Goal: Transaction & Acquisition: Purchase product/service

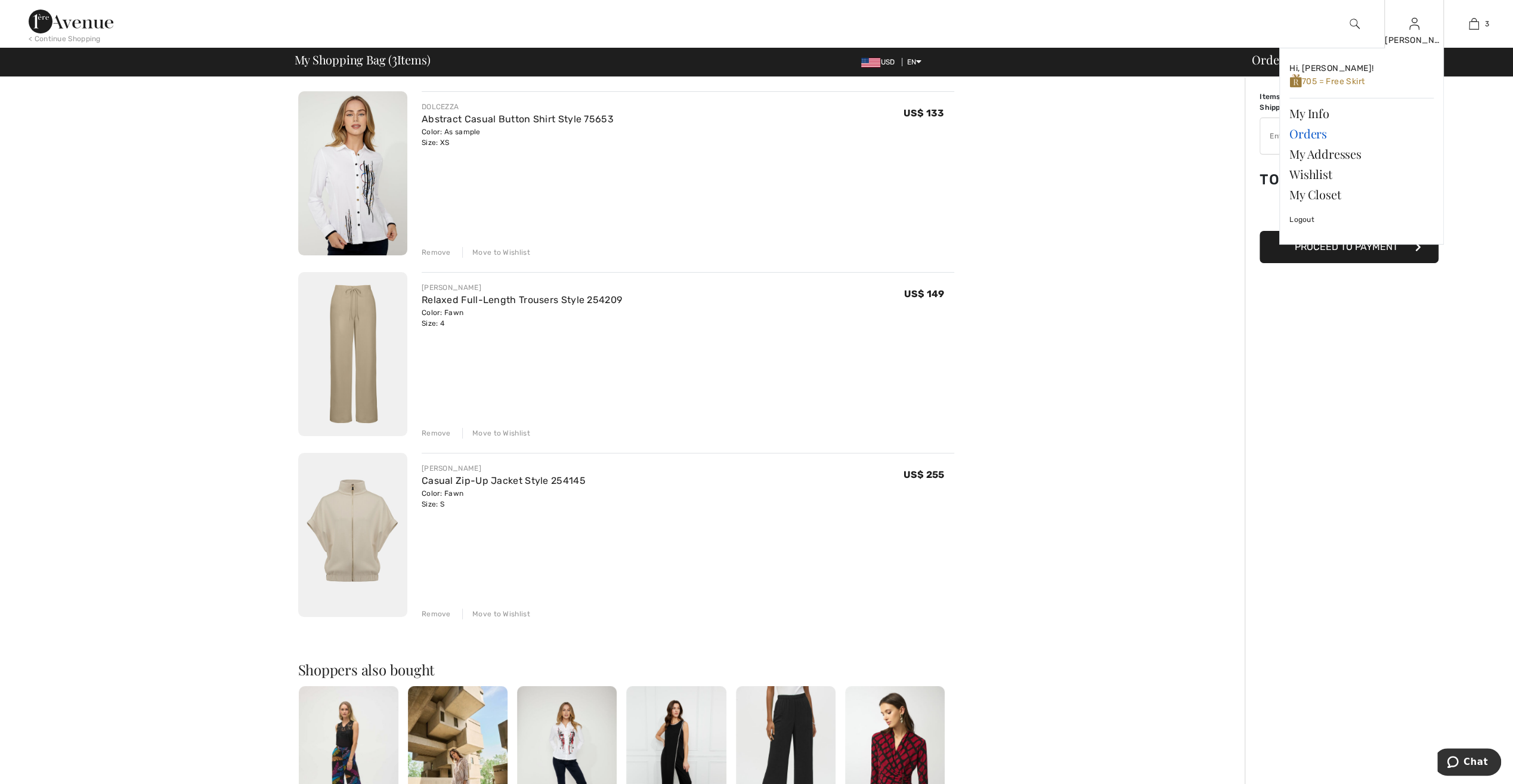
click at [1303, 137] on link "Orders" at bounding box center [1361, 133] width 144 height 20
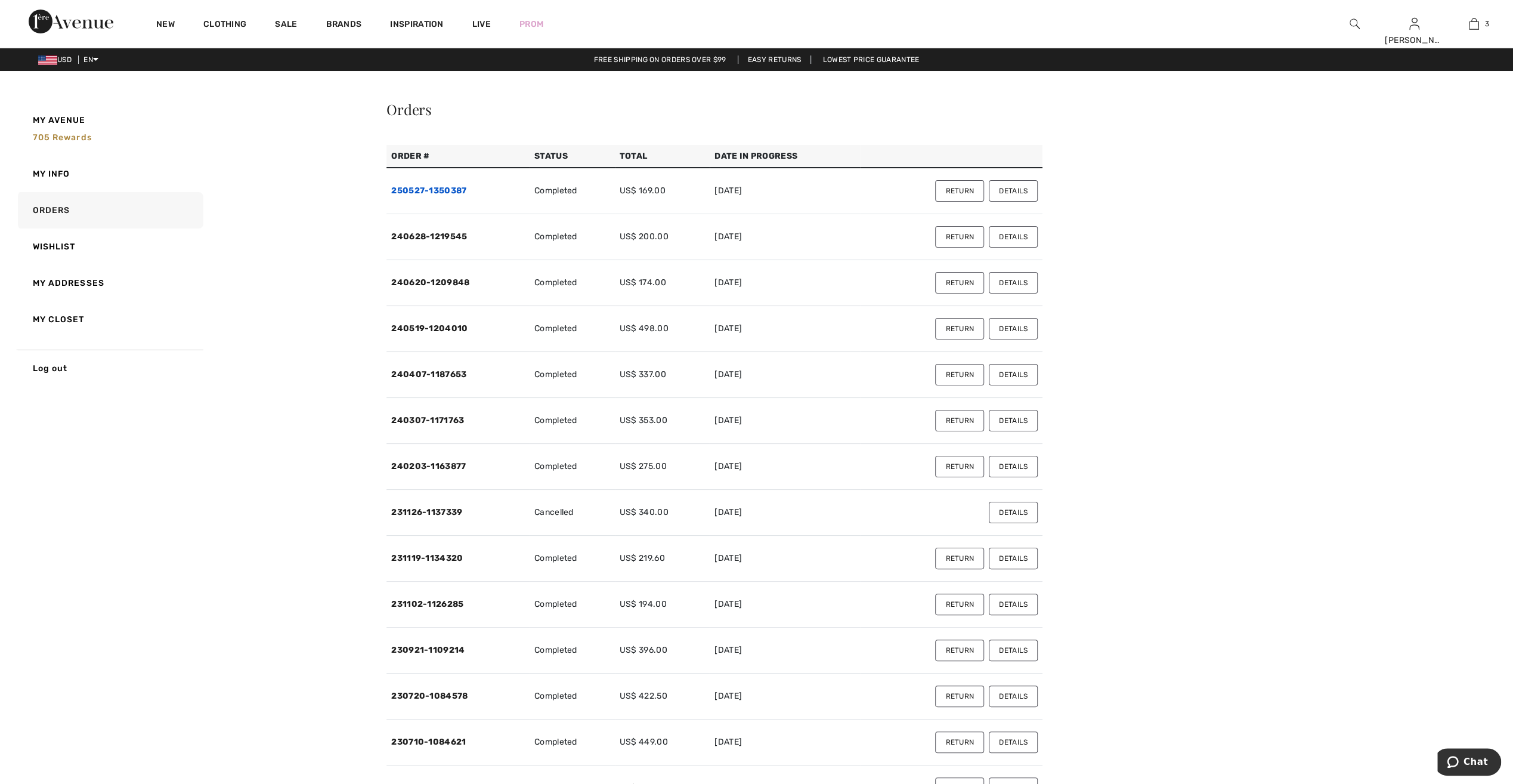
click at [445, 188] on link "250527-1350387" at bounding box center [429, 190] width 75 height 10
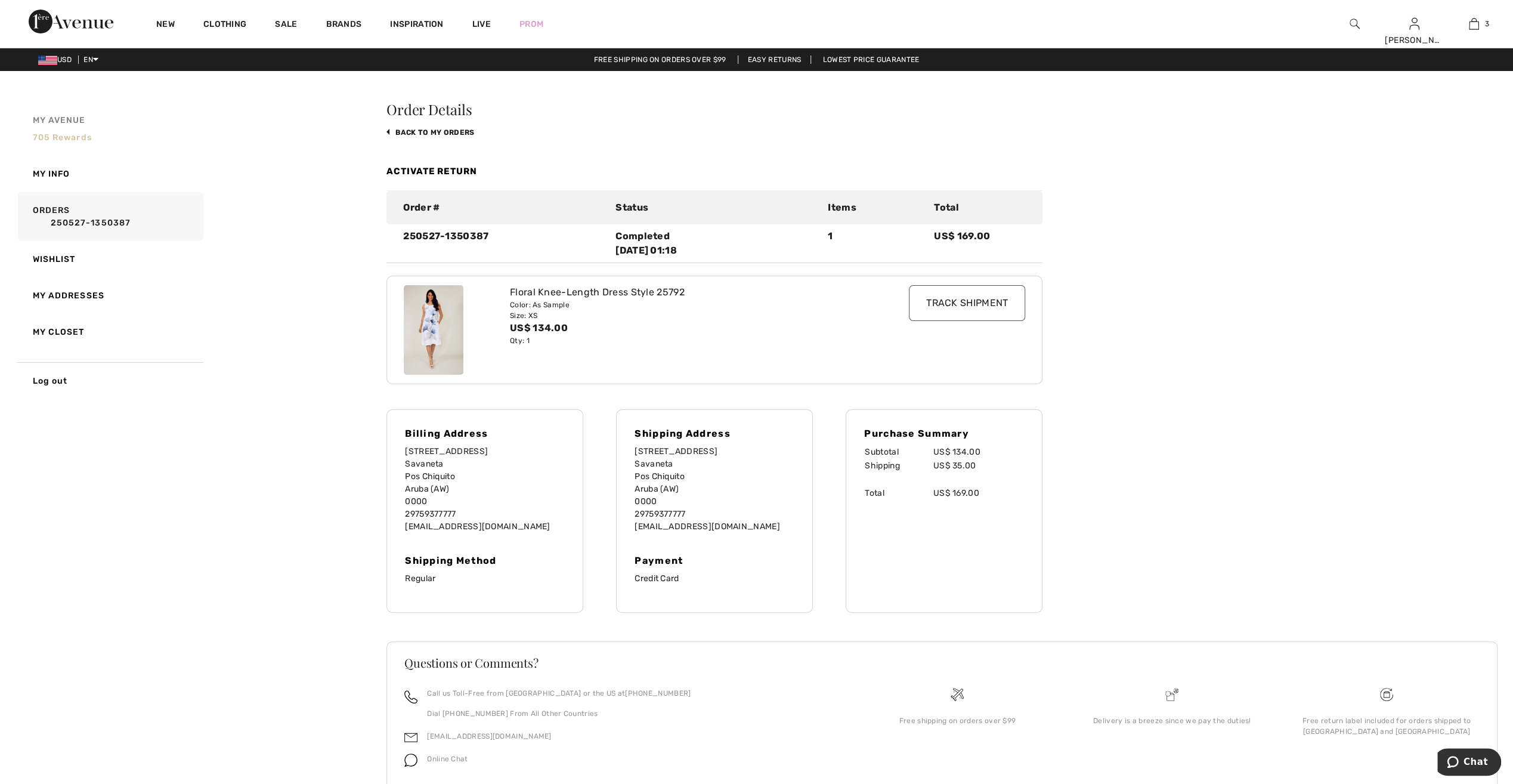
click at [62, 141] on span "705 rewards" at bounding box center [62, 138] width 59 height 10
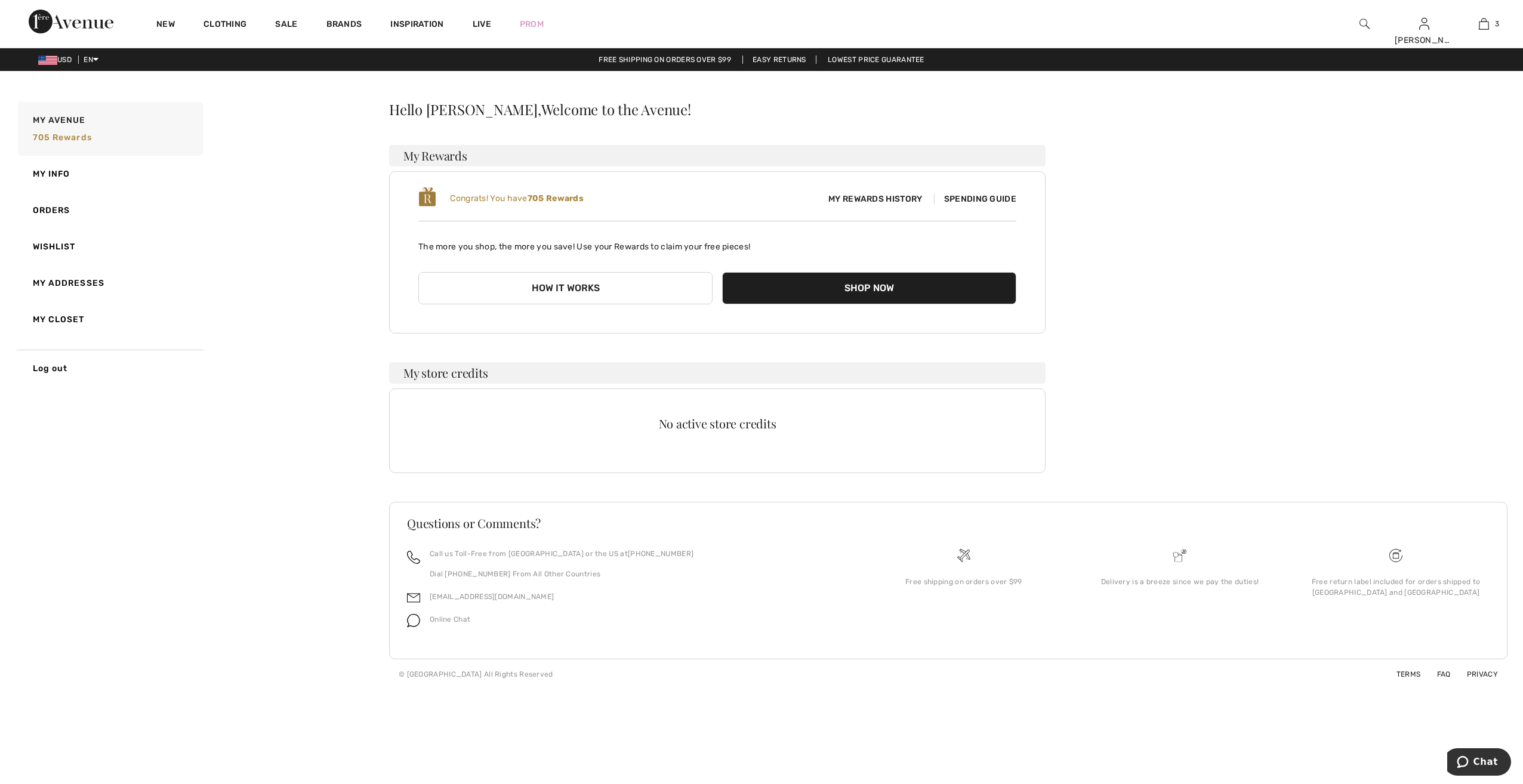
click at [627, 289] on button "How it works" at bounding box center [565, 288] width 295 height 33
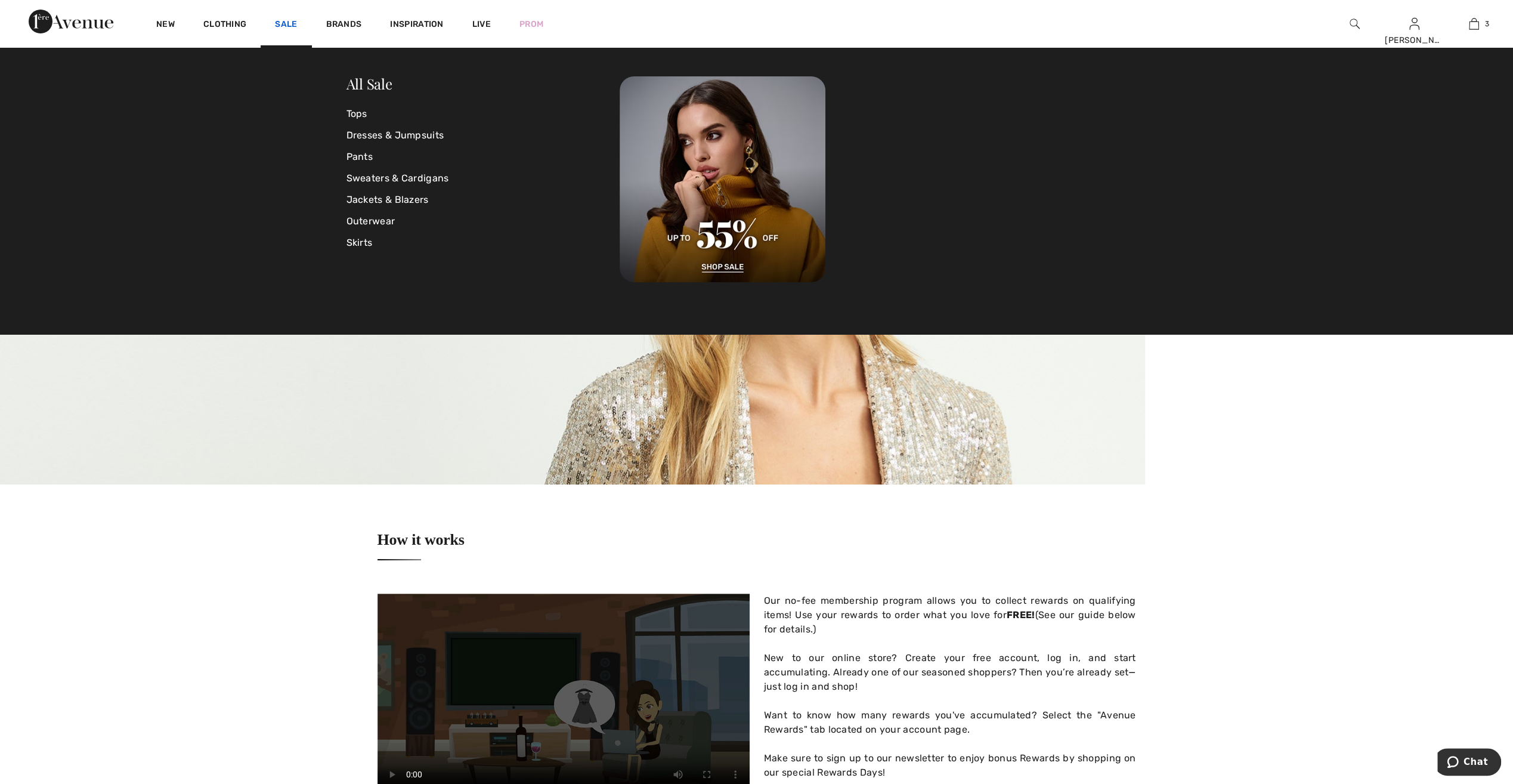
click at [292, 26] on link "Sale" at bounding box center [286, 25] width 22 height 13
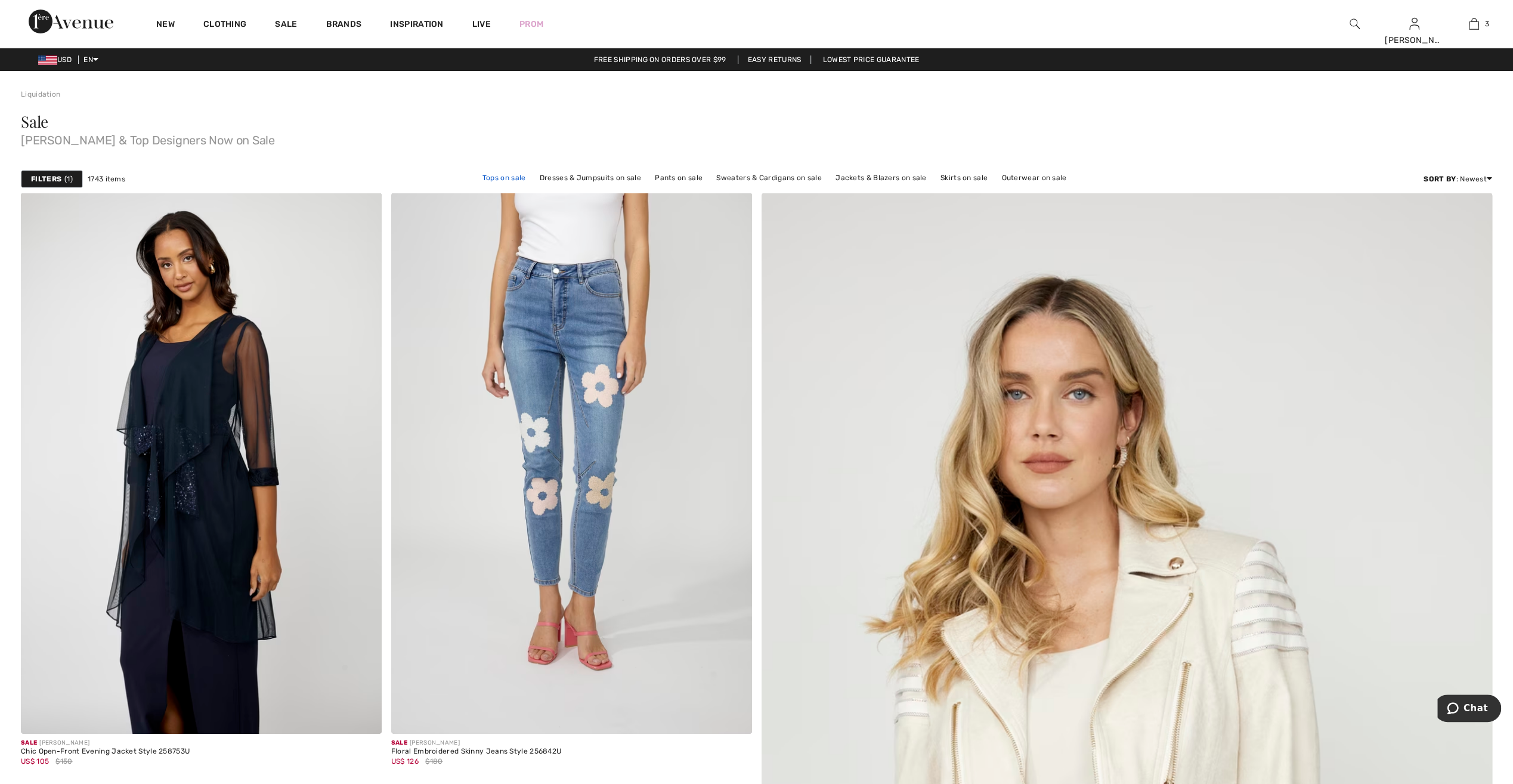
click at [506, 179] on link "Tops on sale" at bounding box center [504, 178] width 55 height 16
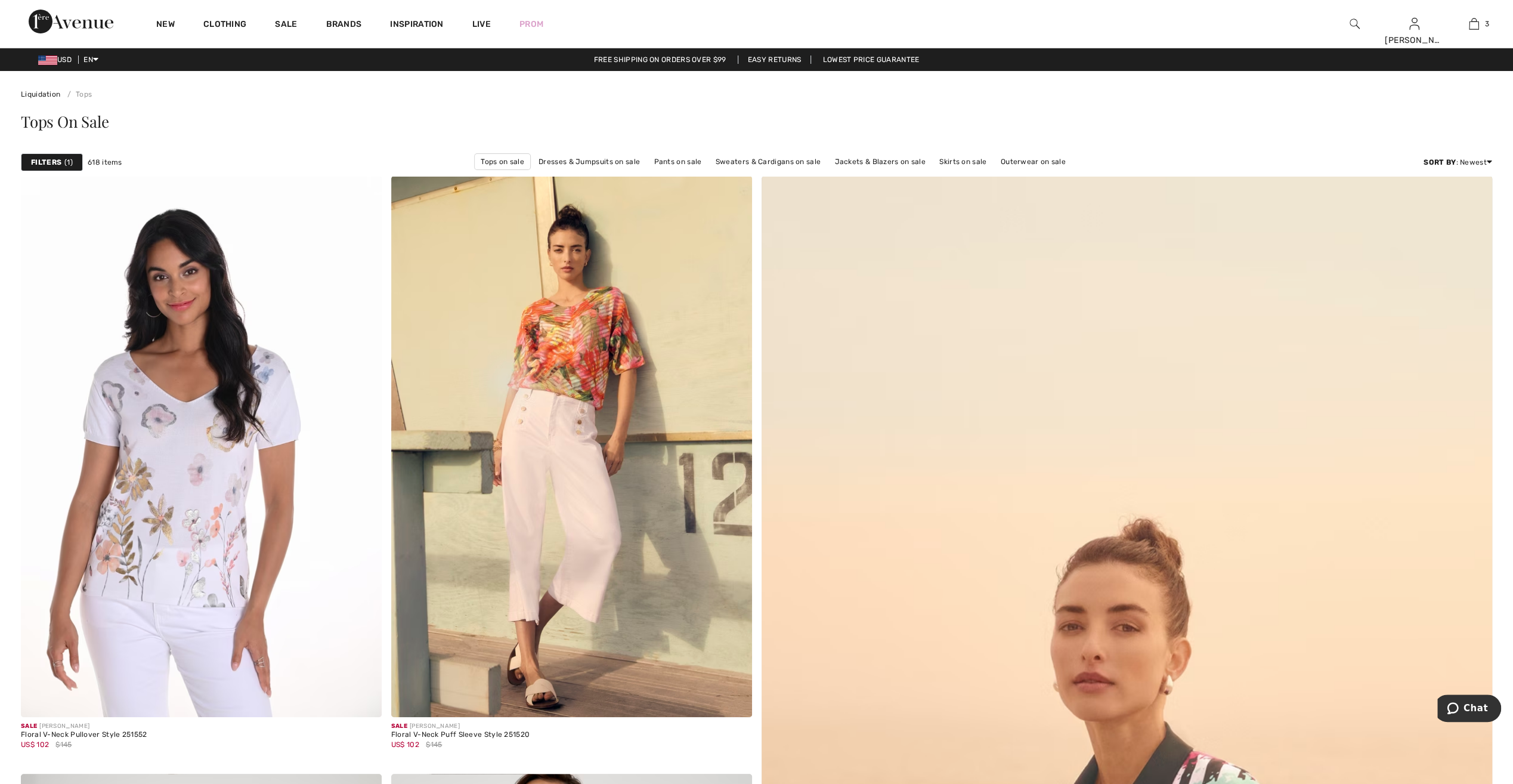
click at [49, 163] on strong "Filters" at bounding box center [46, 162] width 30 height 11
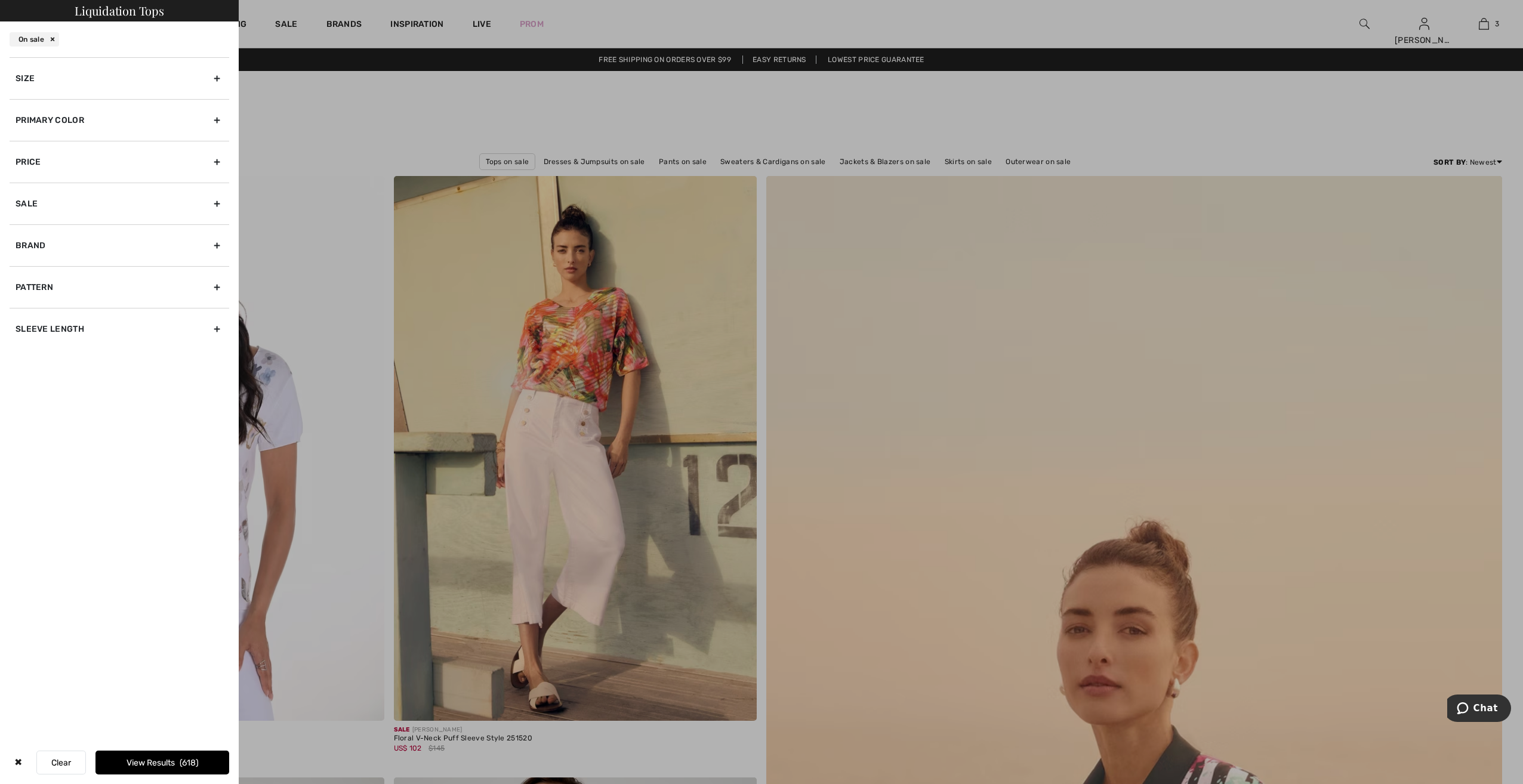
click at [219, 120] on div "Primary Color" at bounding box center [119, 120] width 219 height 42
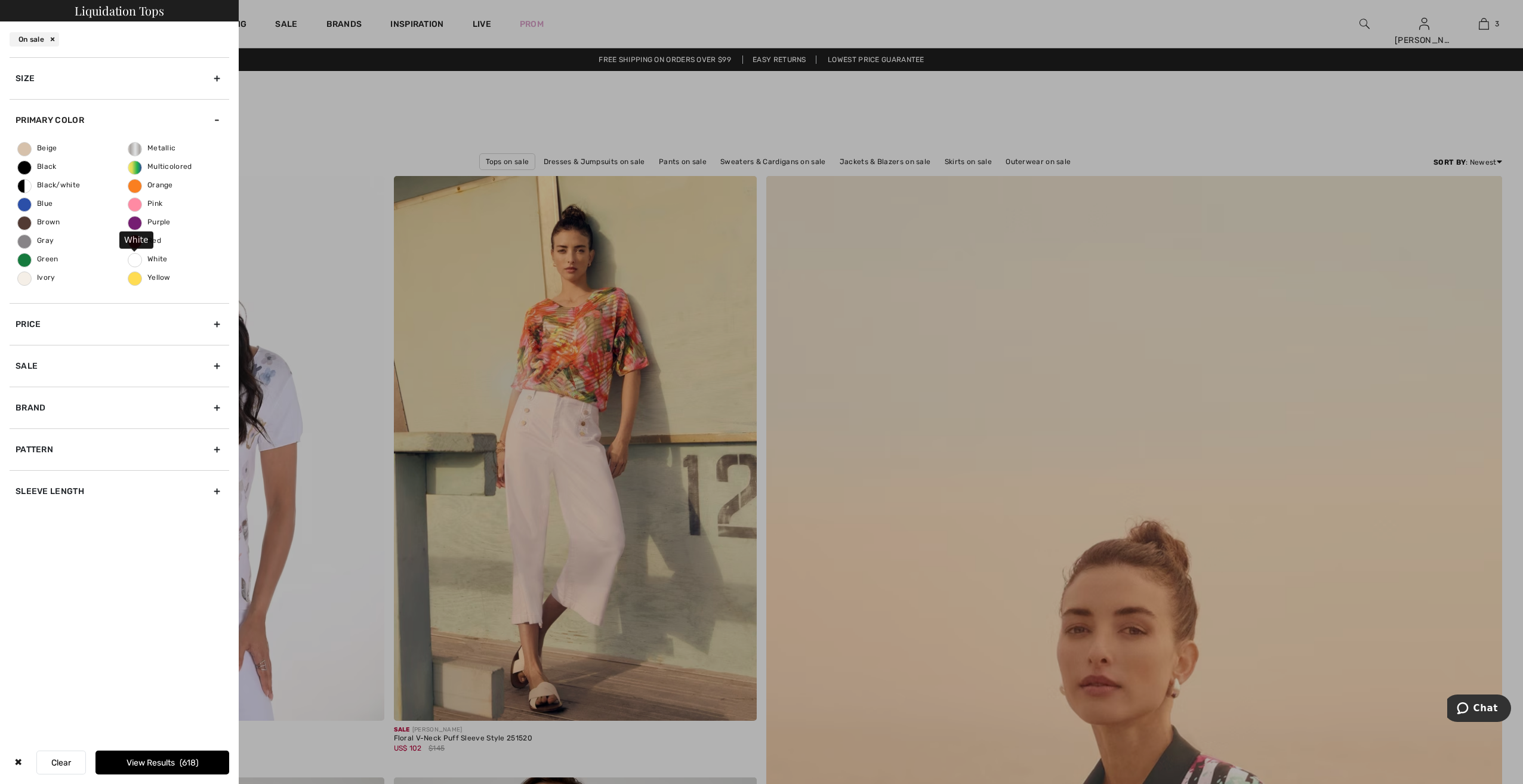
click at [133, 259] on span "White" at bounding box center [148, 259] width 39 height 8
click at [0, 0] on input "White" at bounding box center [0, 0] width 0 height 0
click at [26, 277] on span "Ivory" at bounding box center [36, 277] width 38 height 8
click at [0, 0] on input "Ivory" at bounding box center [0, 0] width 0 height 0
click at [27, 150] on span "Beige" at bounding box center [37, 148] width 39 height 8
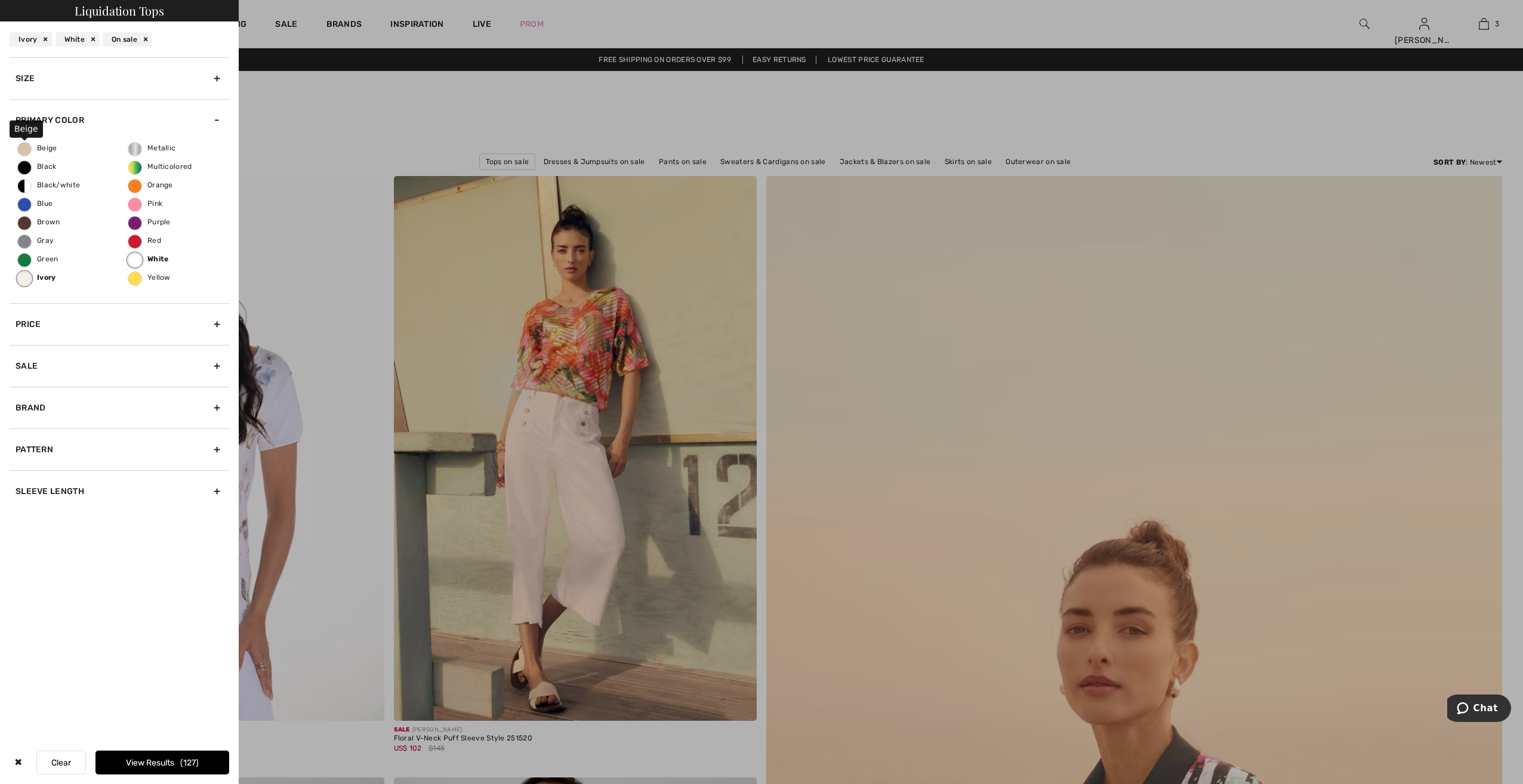
click at [0, 0] on input "Beige" at bounding box center [0, 0] width 0 height 0
click at [167, 767] on button "View Results 178" at bounding box center [162, 761] width 134 height 24
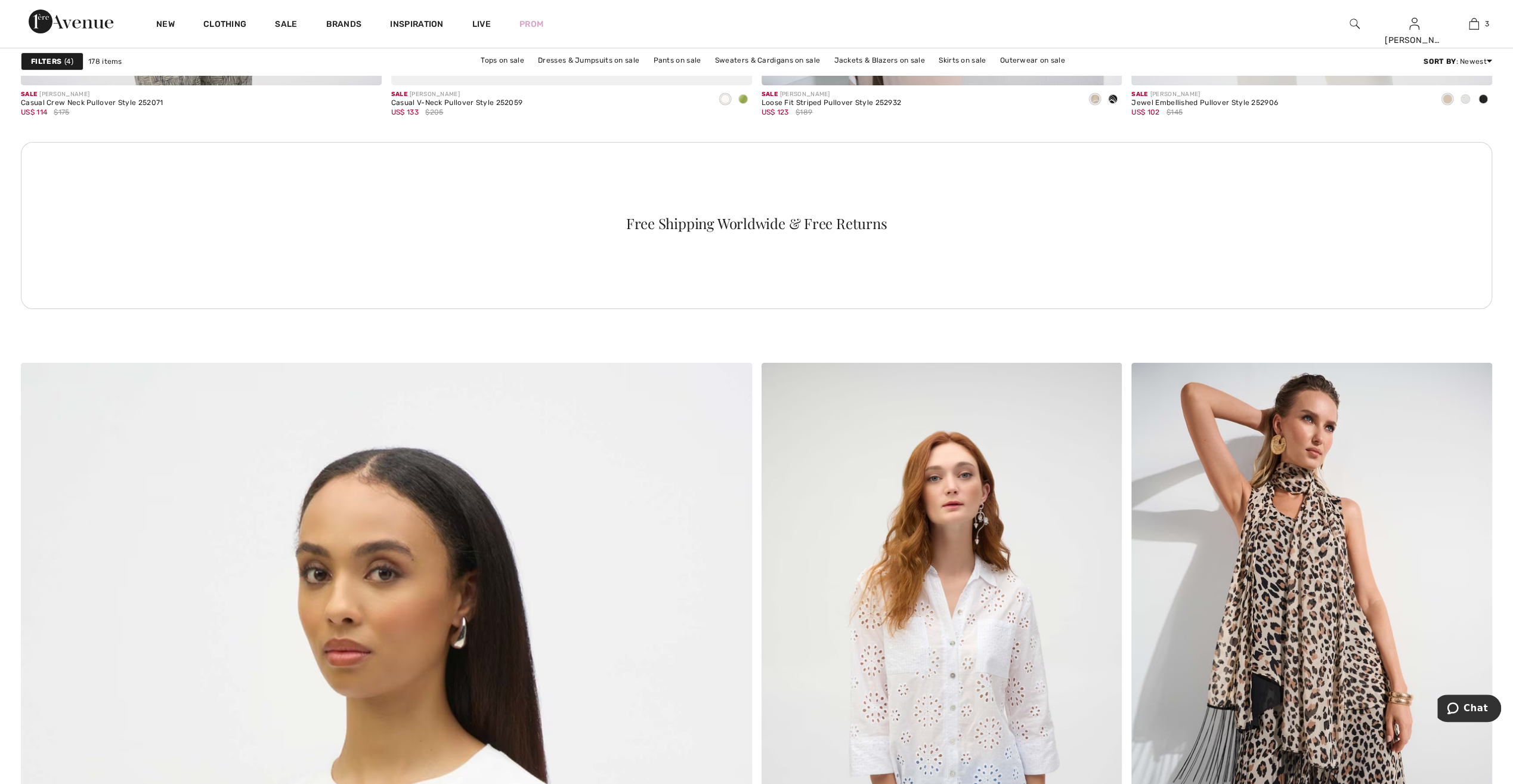
scroll to position [4771, 0]
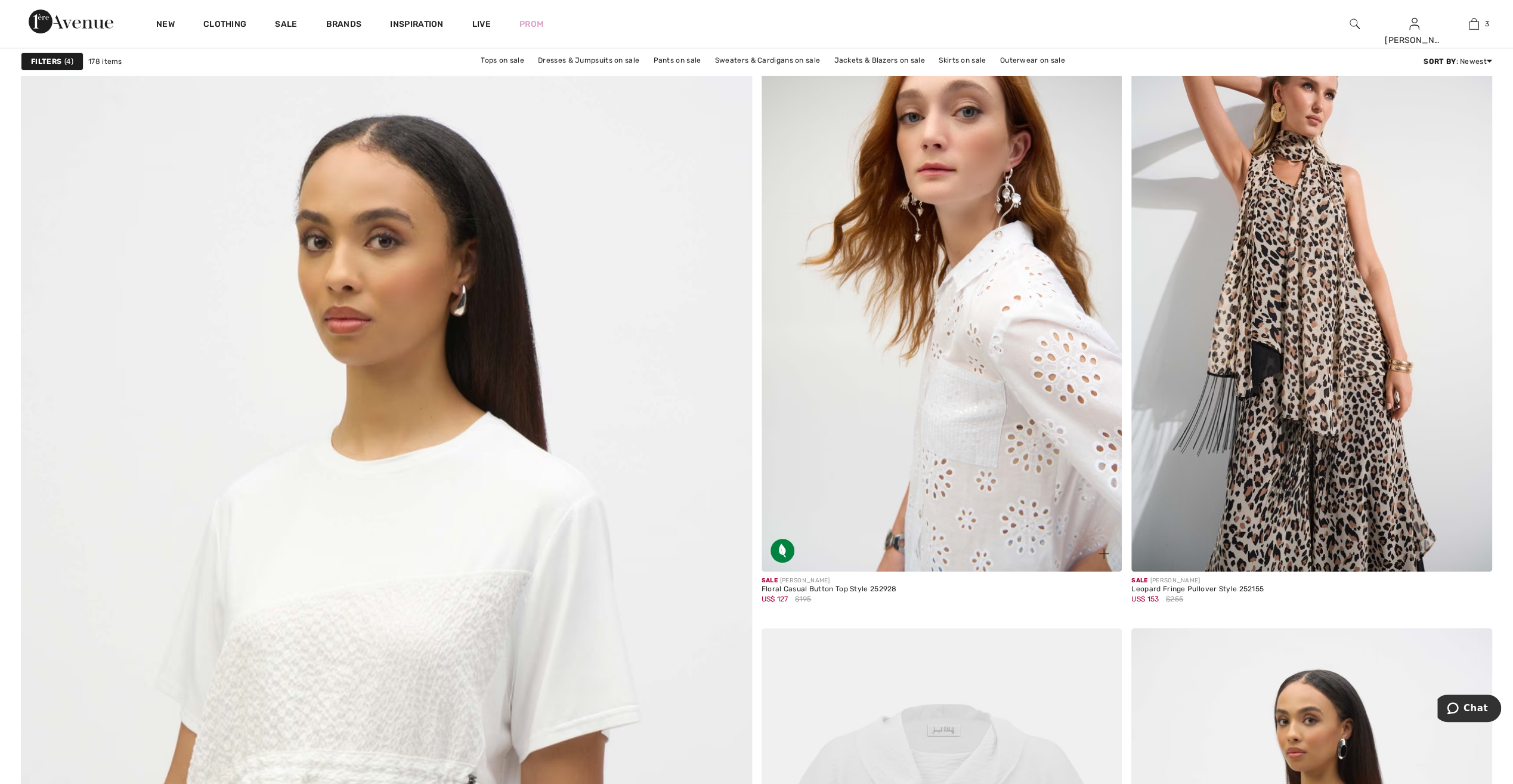
click at [988, 397] on img at bounding box center [942, 300] width 361 height 541
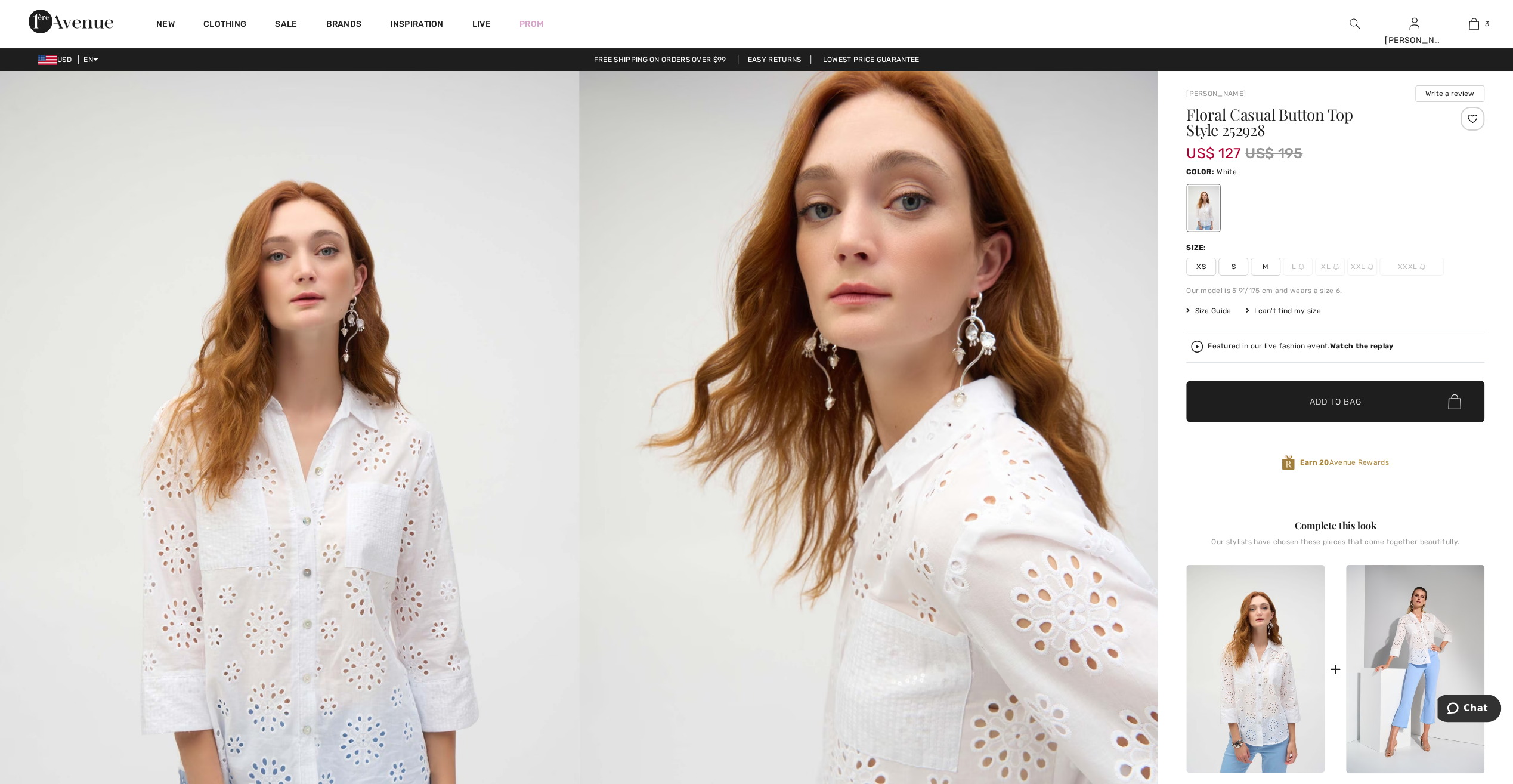
click at [1238, 272] on span "S" at bounding box center [1234, 266] width 30 height 18
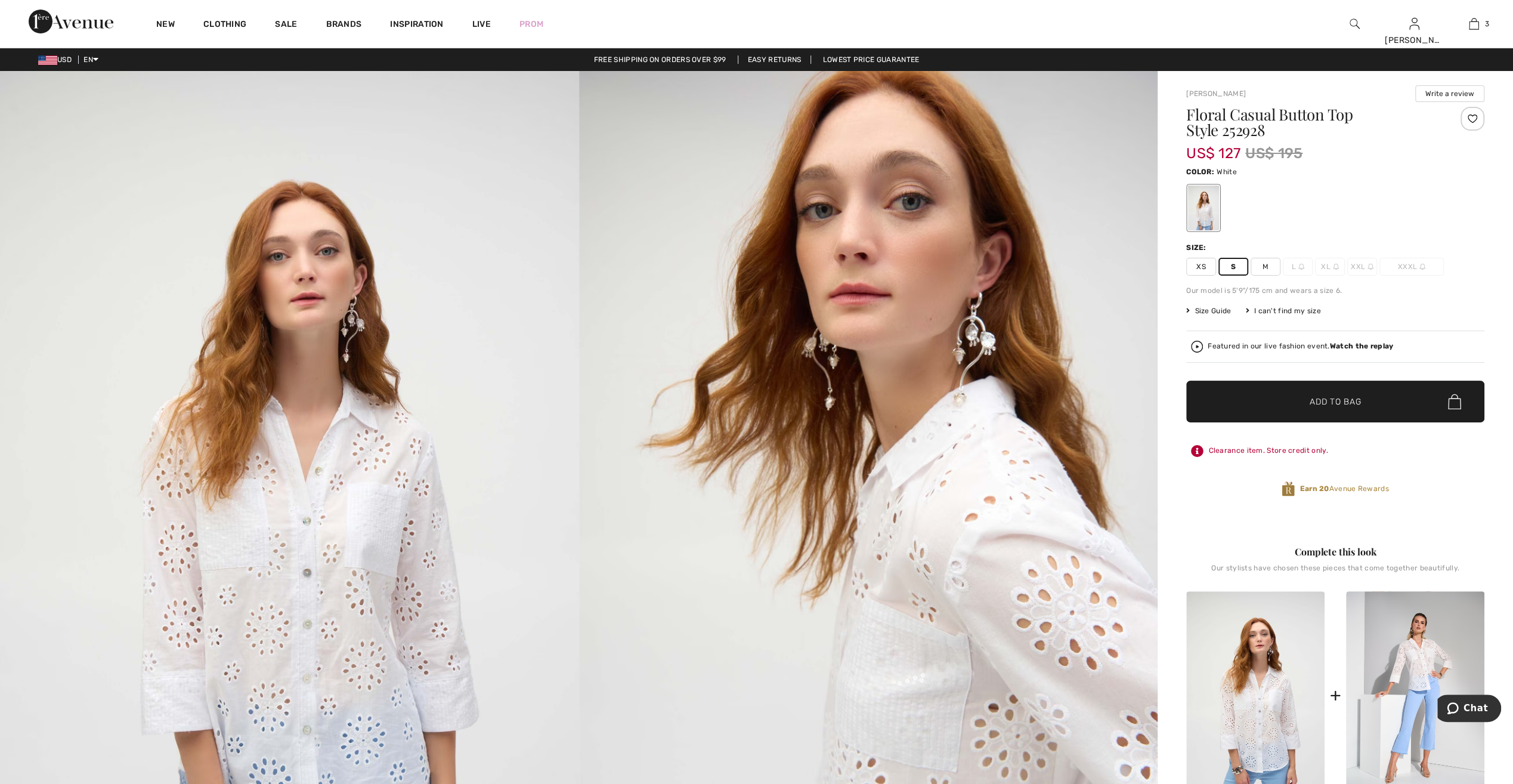
click at [1306, 410] on span "✔ Added to Bag Add to Bag" at bounding box center [1335, 401] width 299 height 42
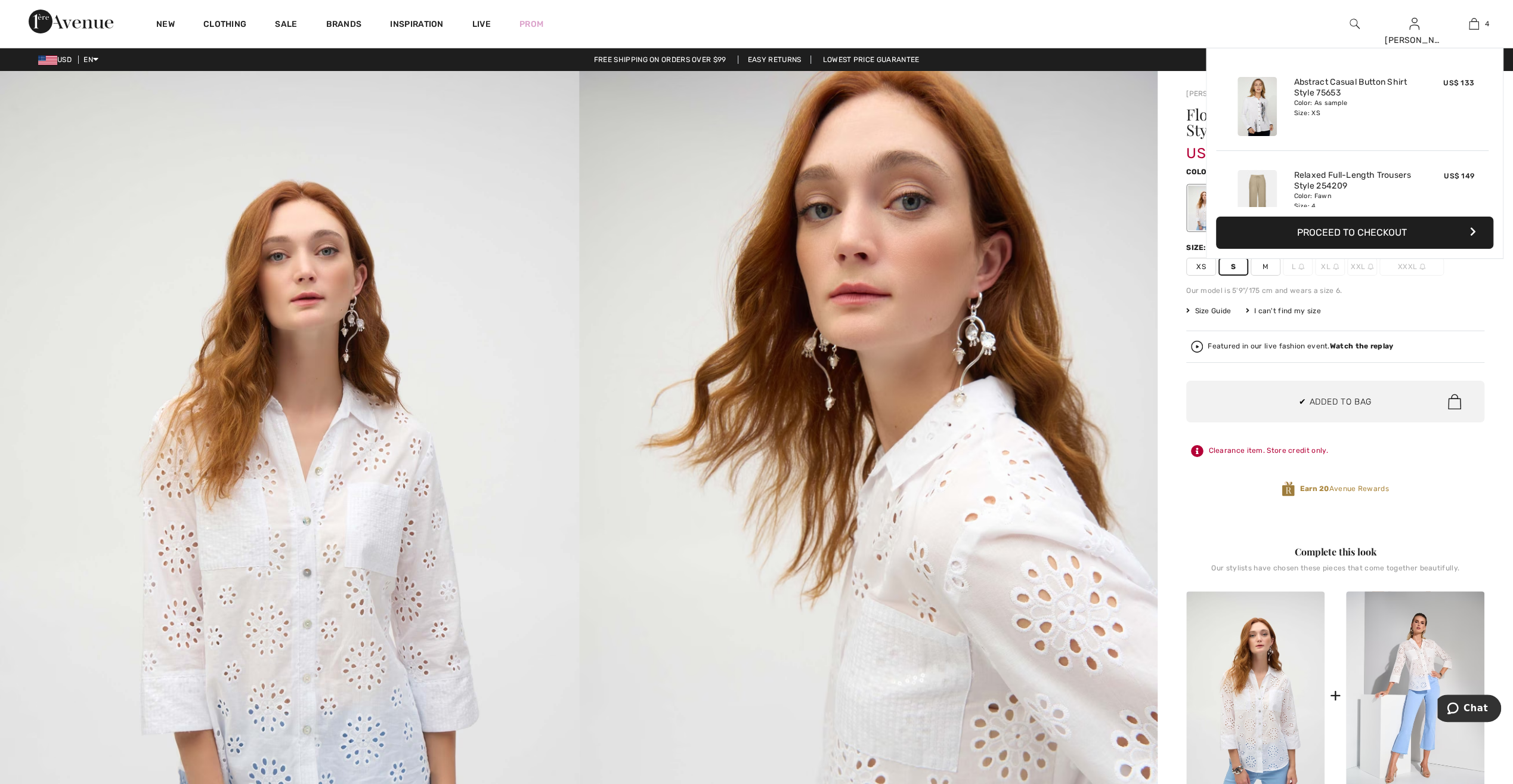
scroll to position [222, 0]
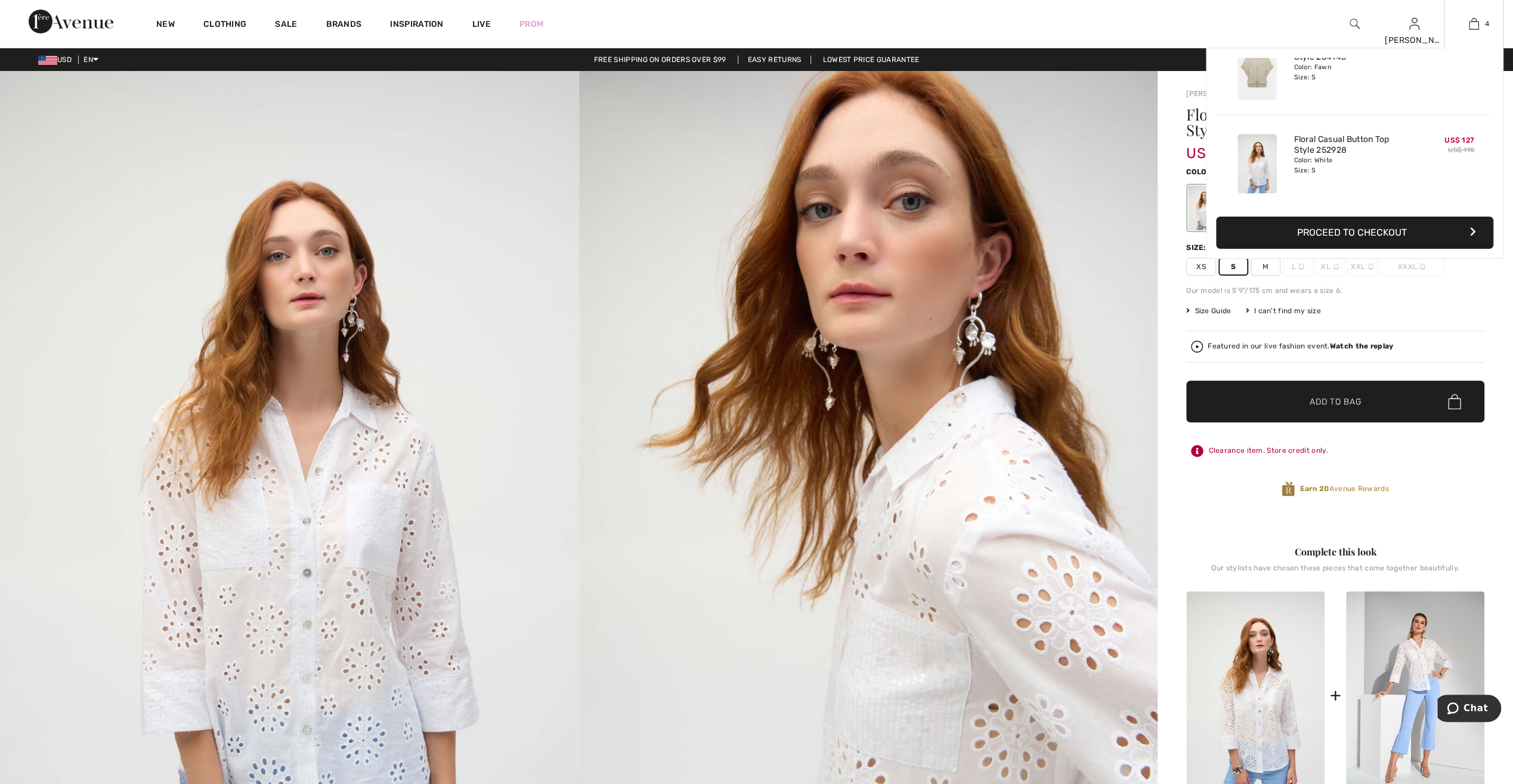
click at [1348, 238] on button "Proceed to Checkout" at bounding box center [1355, 233] width 277 height 33
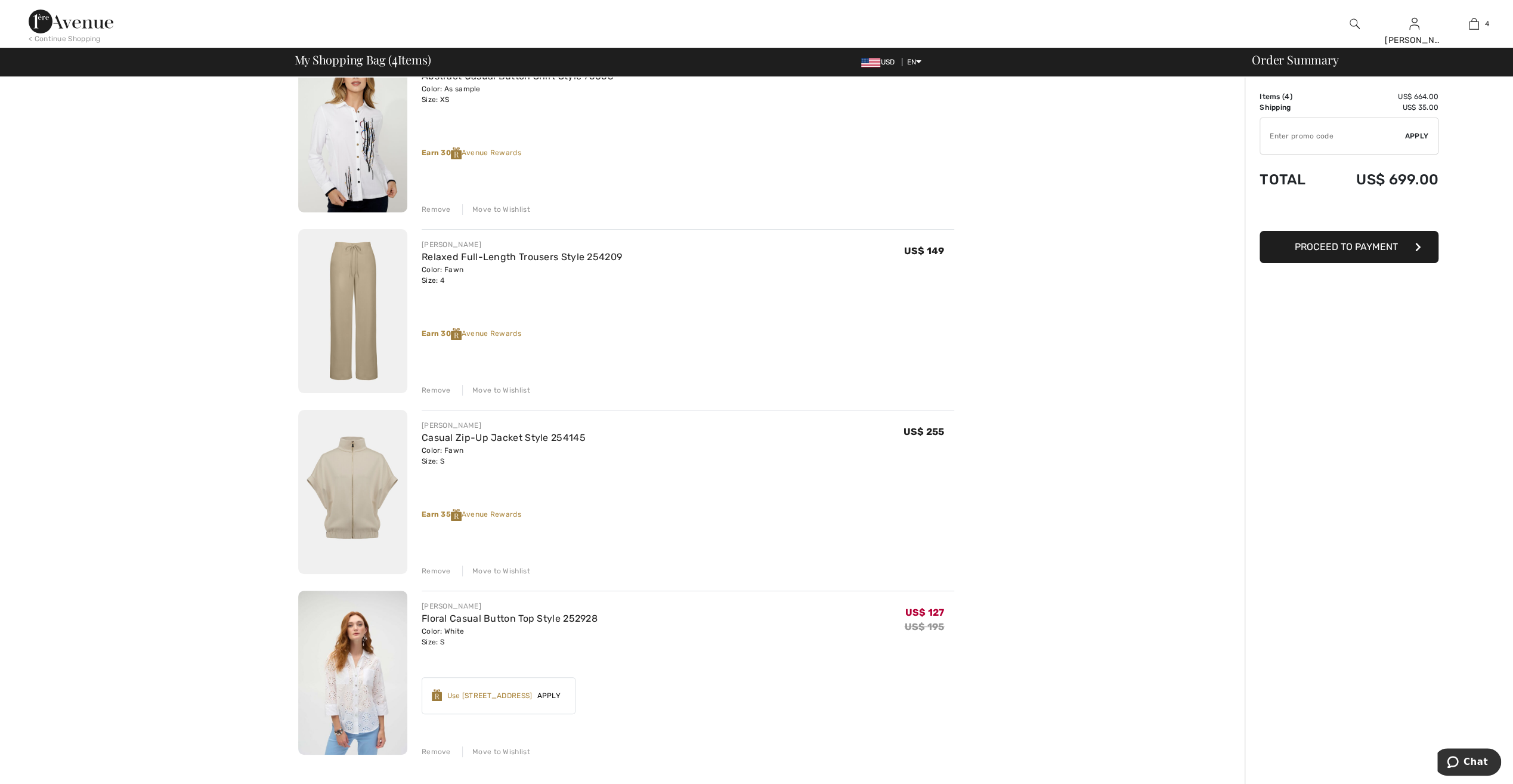
scroll to position [239, 0]
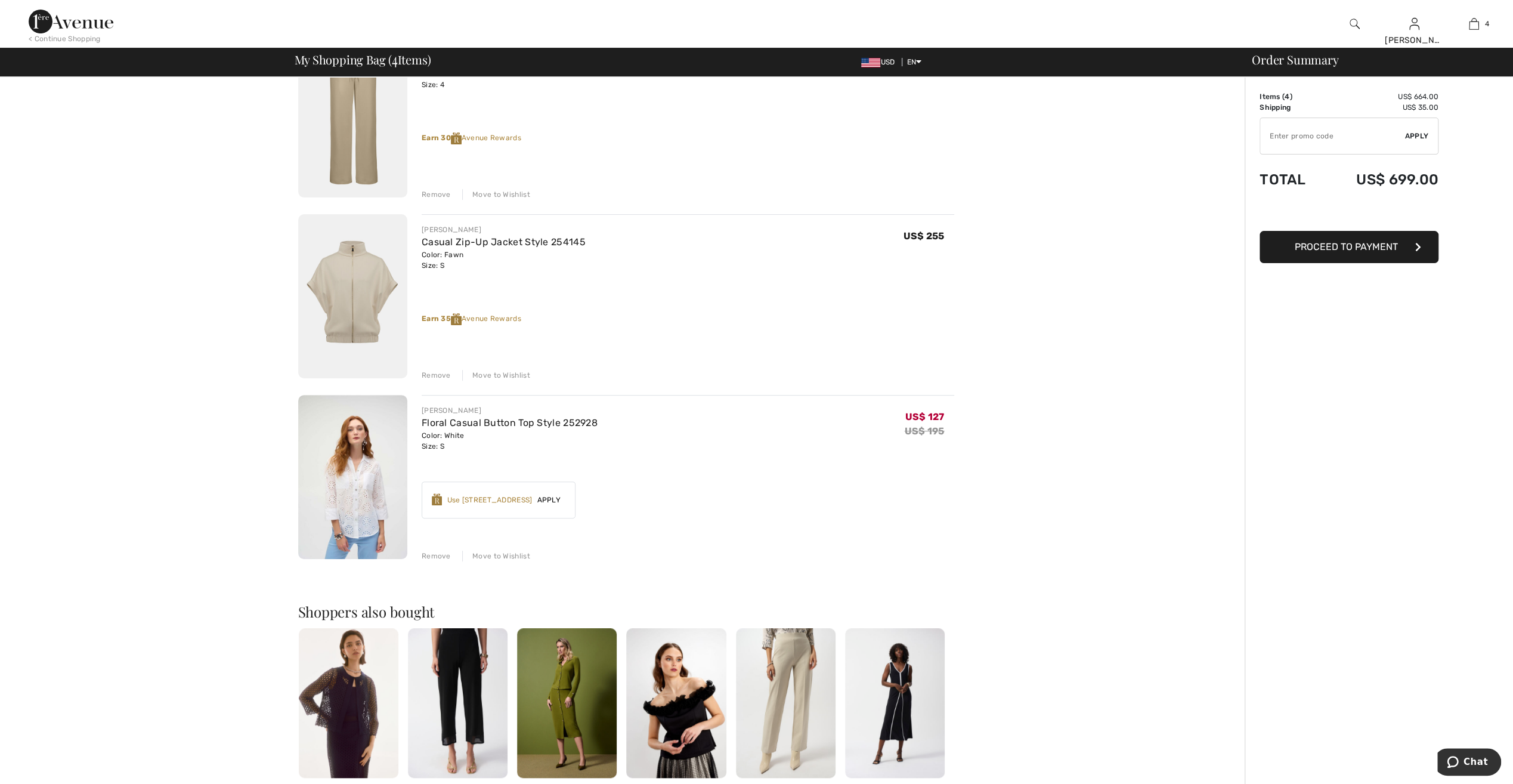
click at [482, 499] on div "Use [STREET_ADDRESS]" at bounding box center [490, 500] width 85 height 11
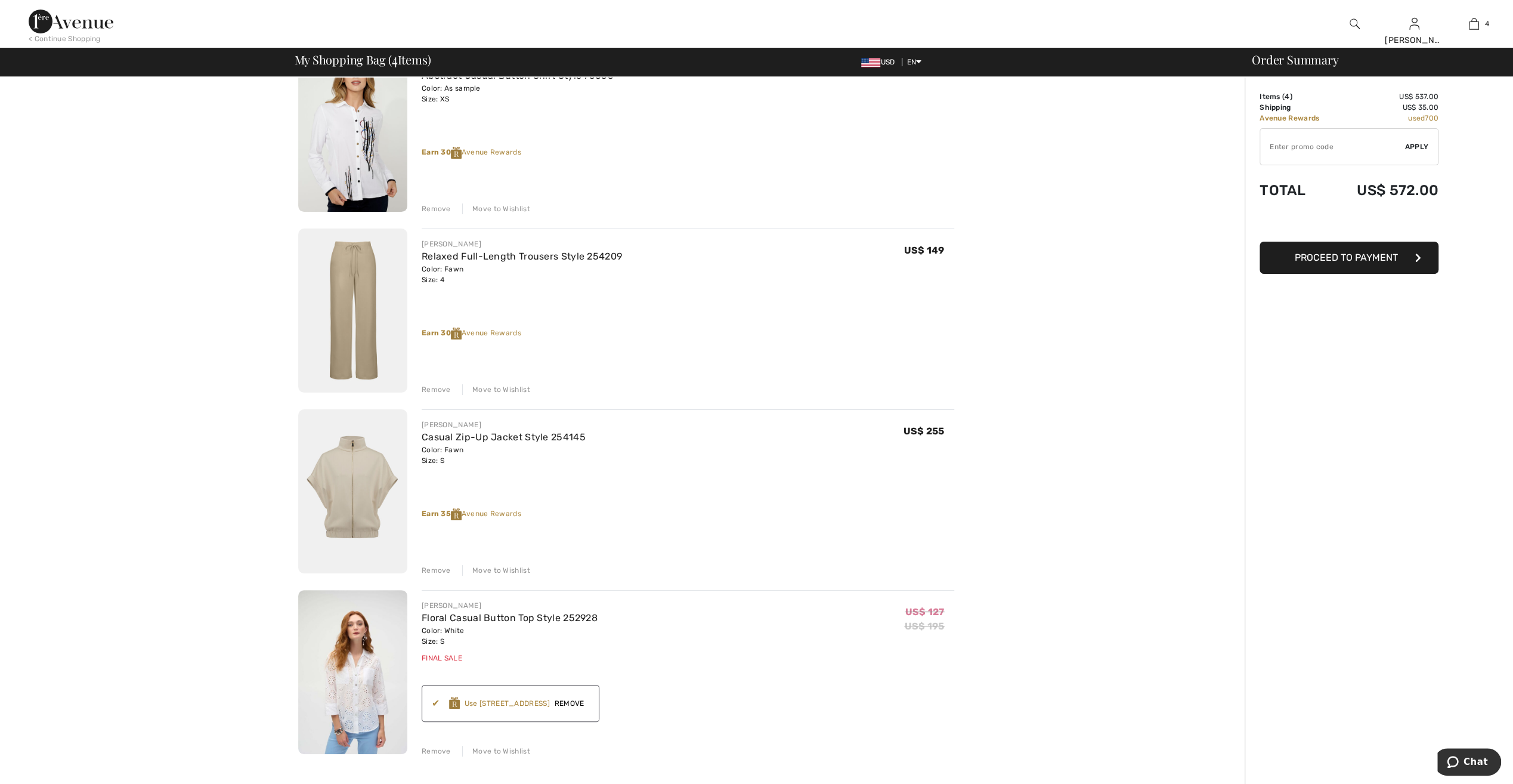
scroll to position [0, 0]
